Goal: Task Accomplishment & Management: Manage account settings

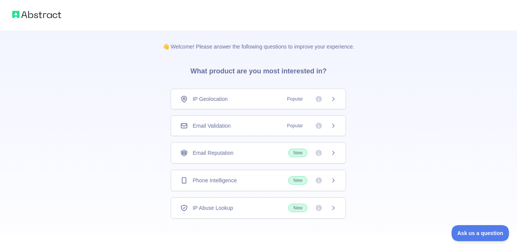
click at [252, 130] on div "Email Validation Popular" at bounding box center [258, 125] width 175 height 21
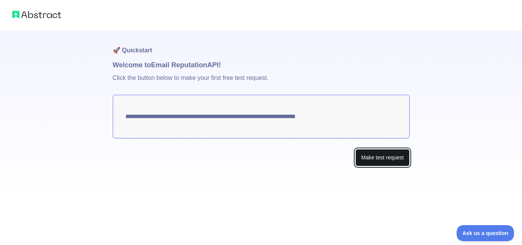
click at [372, 158] on button "Make test request" at bounding box center [383, 157] width 54 height 17
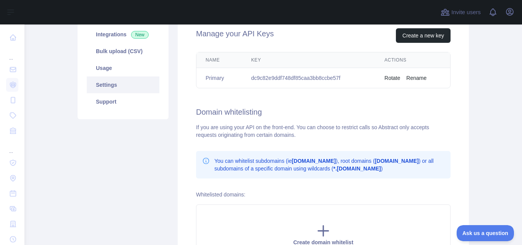
click at [395, 76] on button "Rotate" at bounding box center [393, 78] width 16 height 8
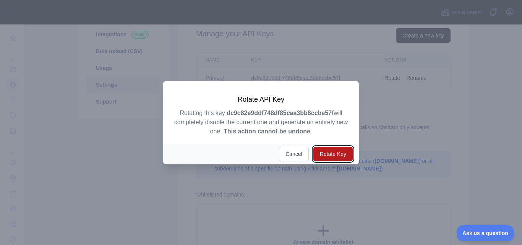
click at [338, 152] on button "Rotate Key" at bounding box center [333, 154] width 39 height 15
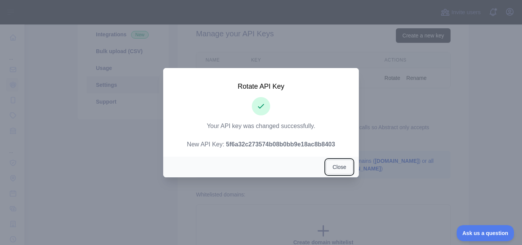
click at [336, 169] on button "Close" at bounding box center [339, 167] width 27 height 15
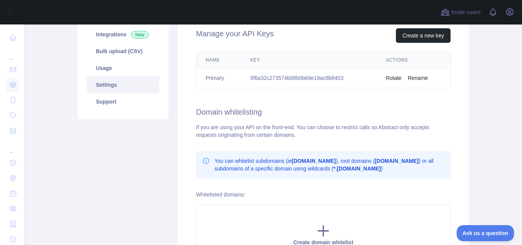
click at [279, 76] on td "5f6a32c273574b08b0bb9e18ac8b8403" at bounding box center [309, 78] width 136 height 20
copy td "5f6a32c273574b08b0bb9e18ac8b8403"
